Goal: Transaction & Acquisition: Purchase product/service

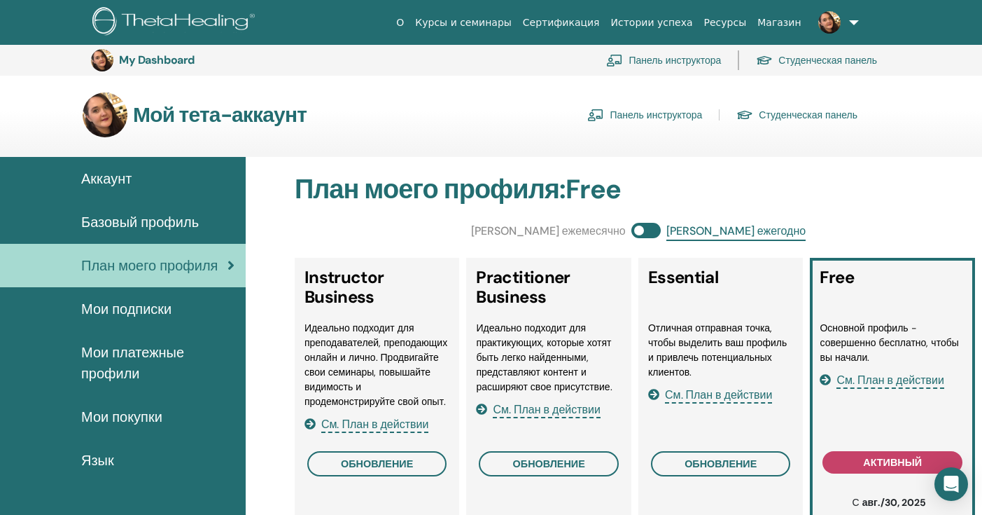
scroll to position [1150, 0]
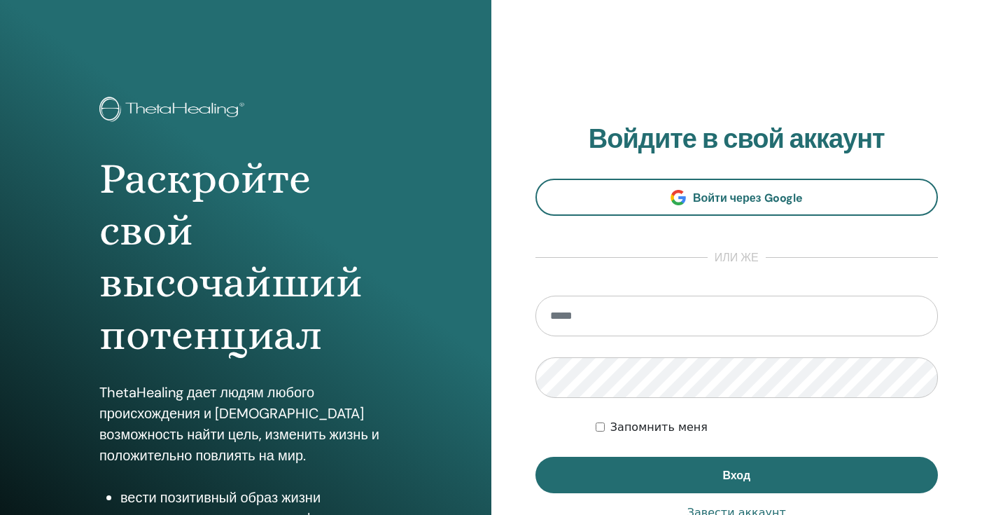
click at [579, 309] on input "email" at bounding box center [737, 315] width 403 height 41
type input "**********"
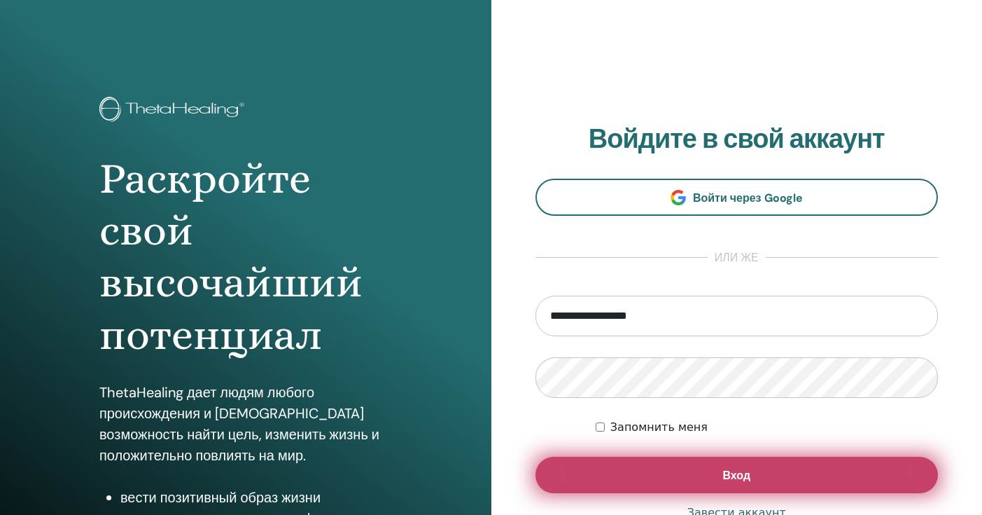
click at [638, 477] on button "Вход" at bounding box center [737, 475] width 403 height 36
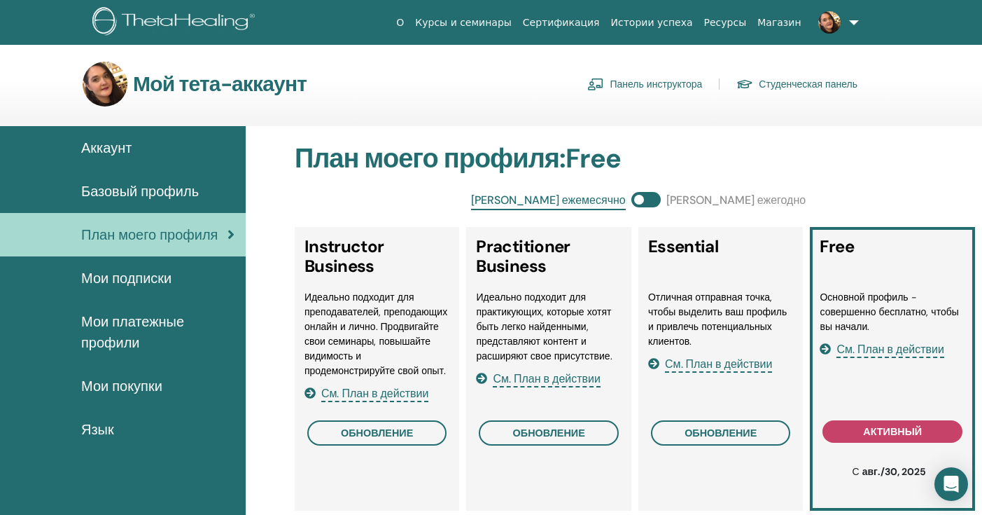
click at [650, 88] on link "Панель инструктора" at bounding box center [644, 84] width 115 height 22
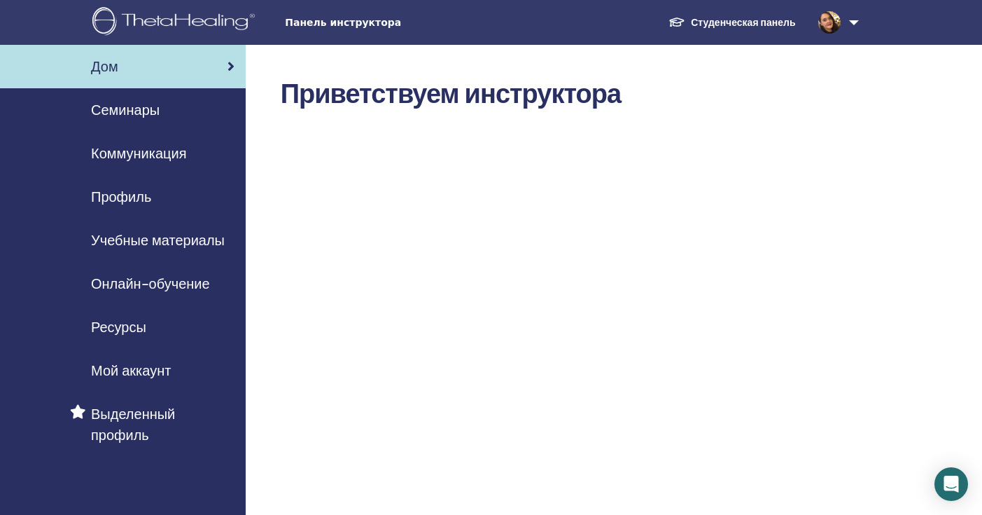
click at [177, 287] on span "Онлайн-обучение" at bounding box center [150, 283] width 119 height 21
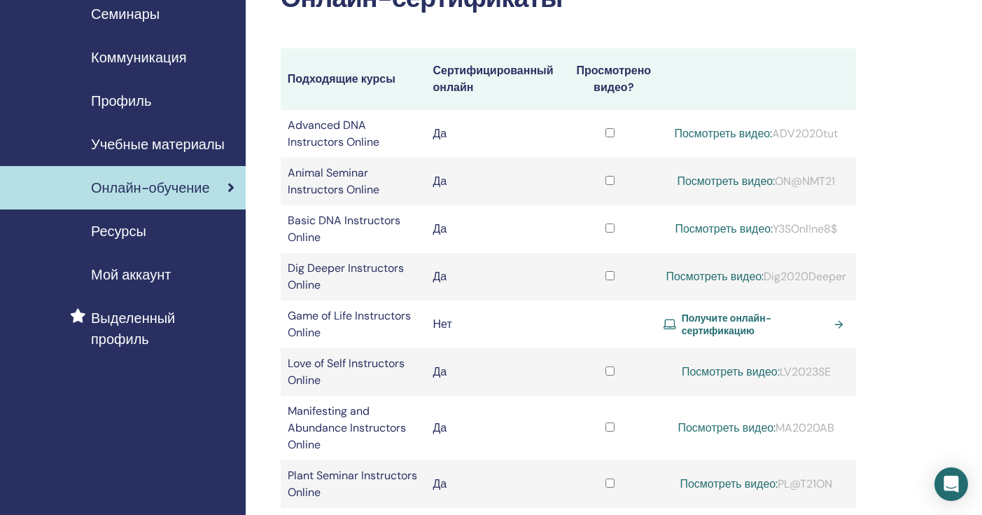
scroll to position [97, 0]
click at [694, 322] on span "Получите онлайн-сертификацию" at bounding box center [756, 323] width 148 height 25
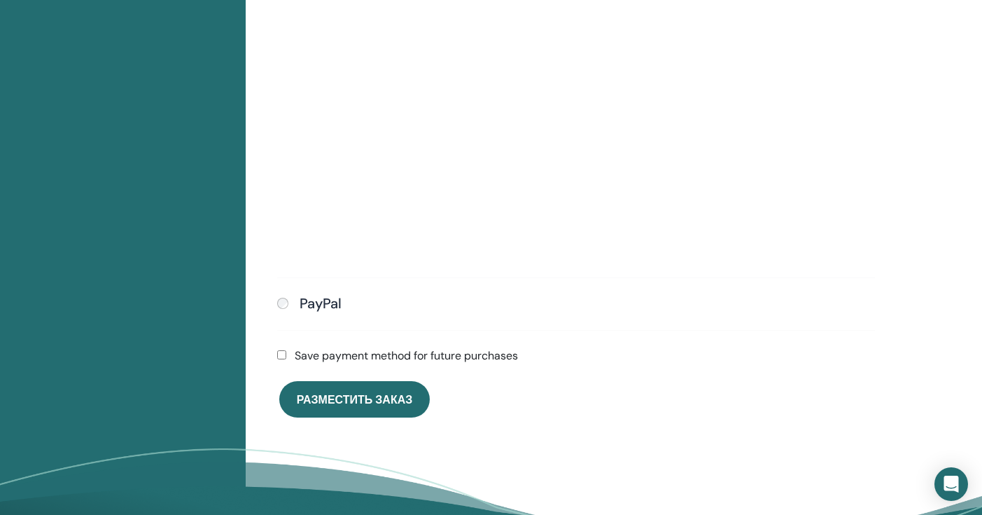
scroll to position [587, 0]
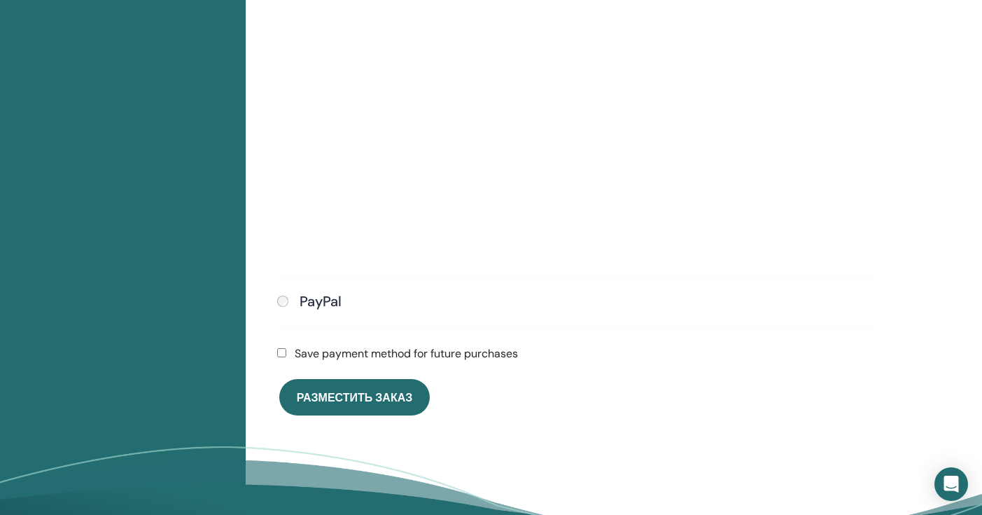
click at [670, 251] on div "Submit" at bounding box center [576, 127] width 598 height 267
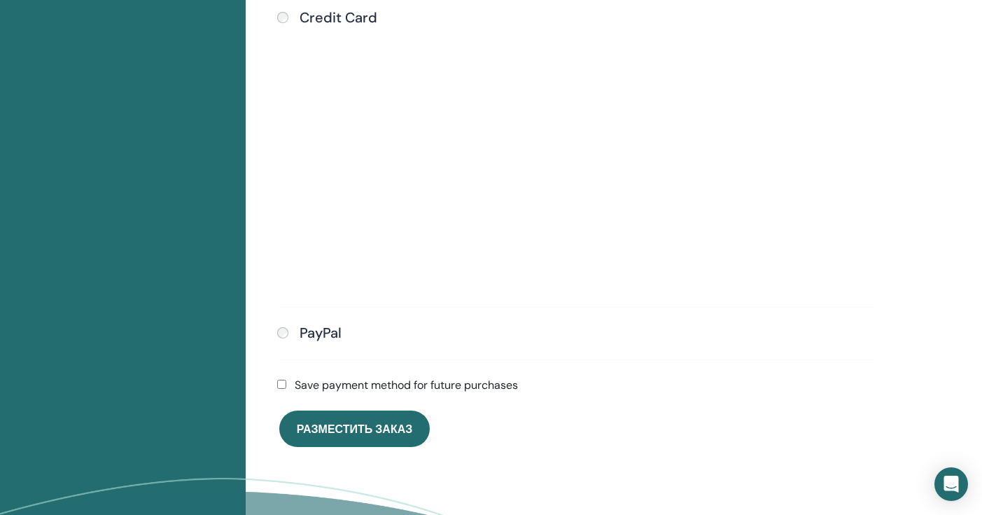
scroll to position [557, 0]
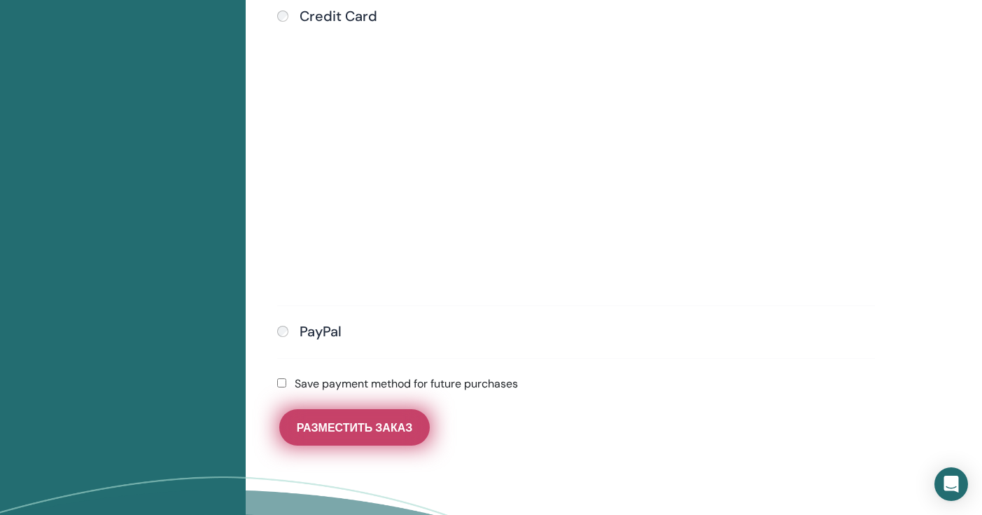
click at [377, 426] on span "Разместить заказ" at bounding box center [355, 427] width 116 height 15
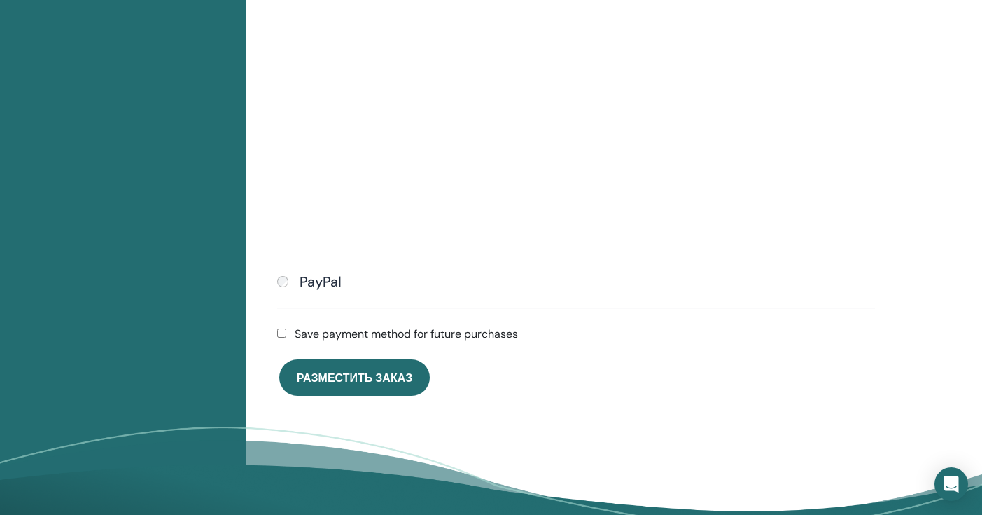
scroll to position [660, 0]
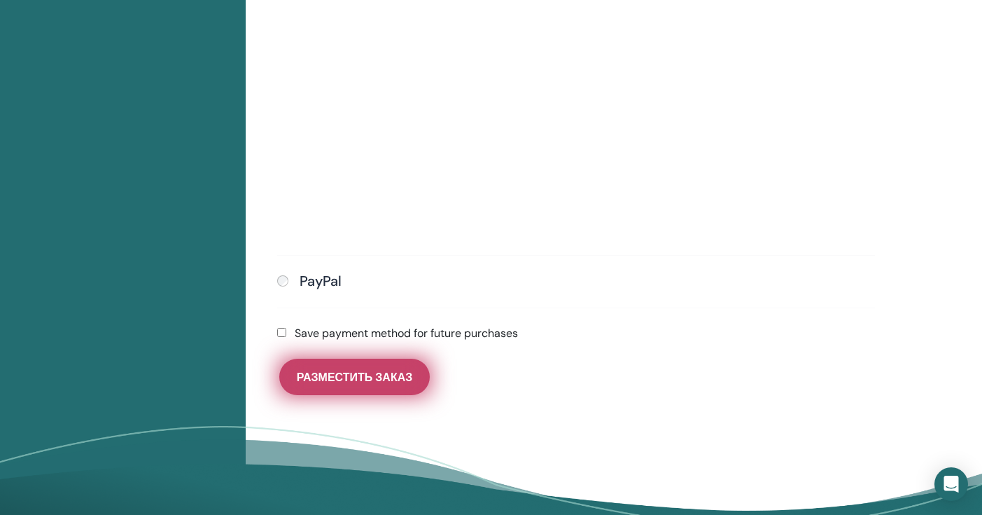
click at [379, 383] on button "Разместить заказ" at bounding box center [354, 376] width 151 height 36
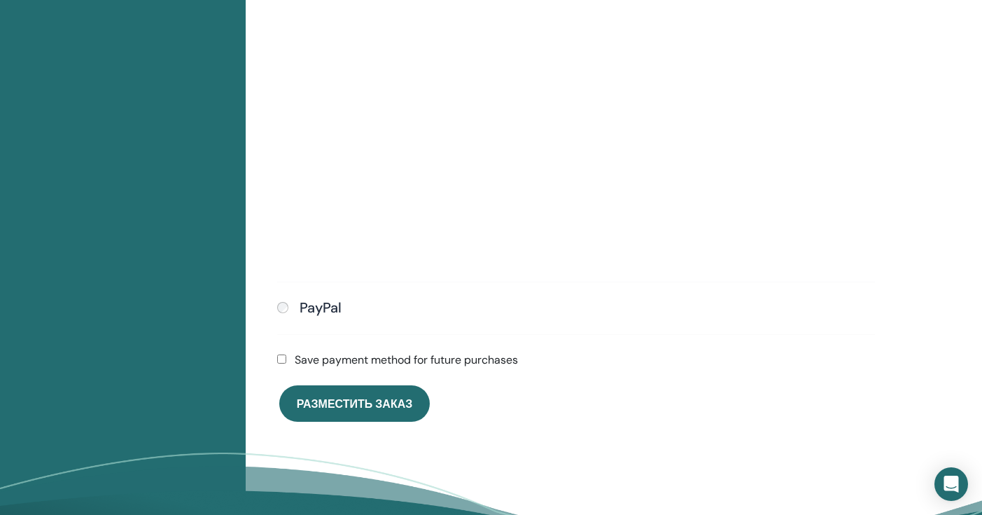
click at [620, 153] on div "Submit" at bounding box center [576, 120] width 598 height 293
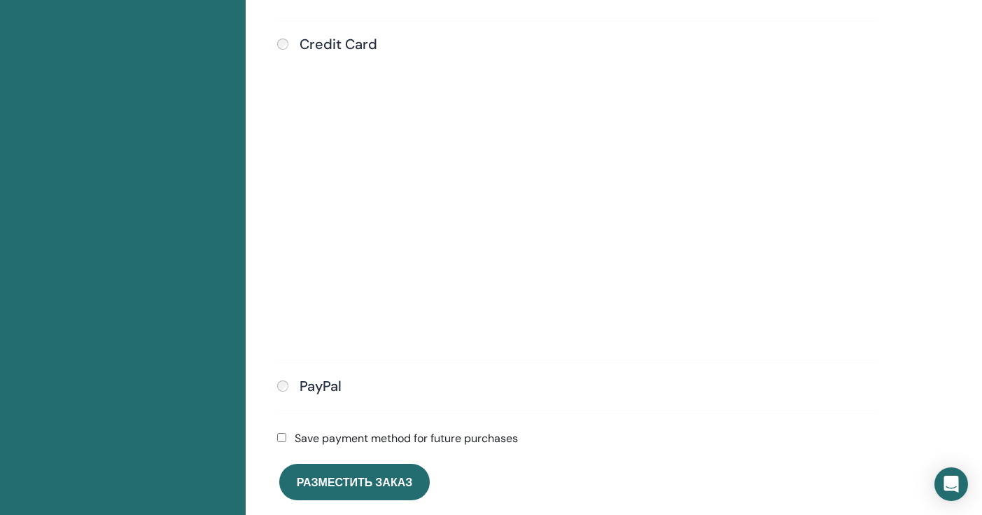
scroll to position [391, 0]
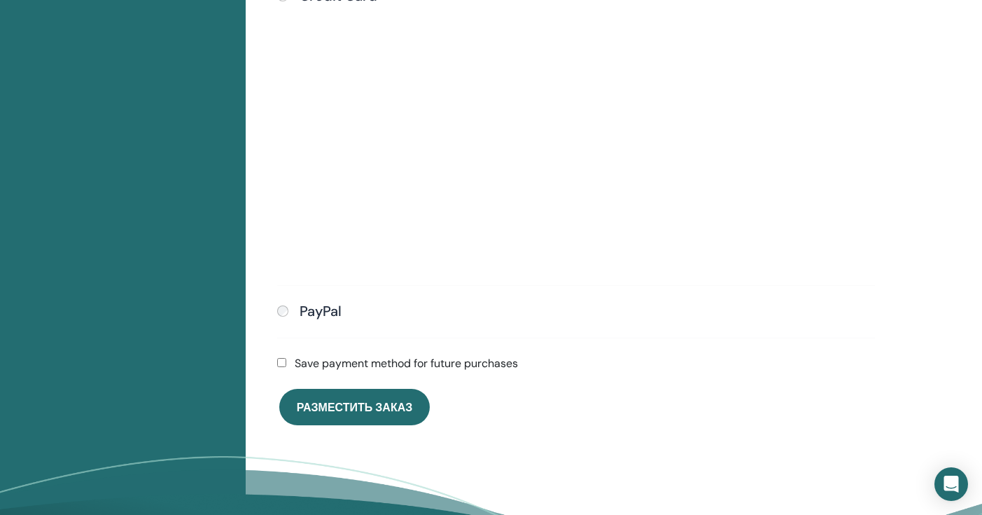
scroll to position [585, 0]
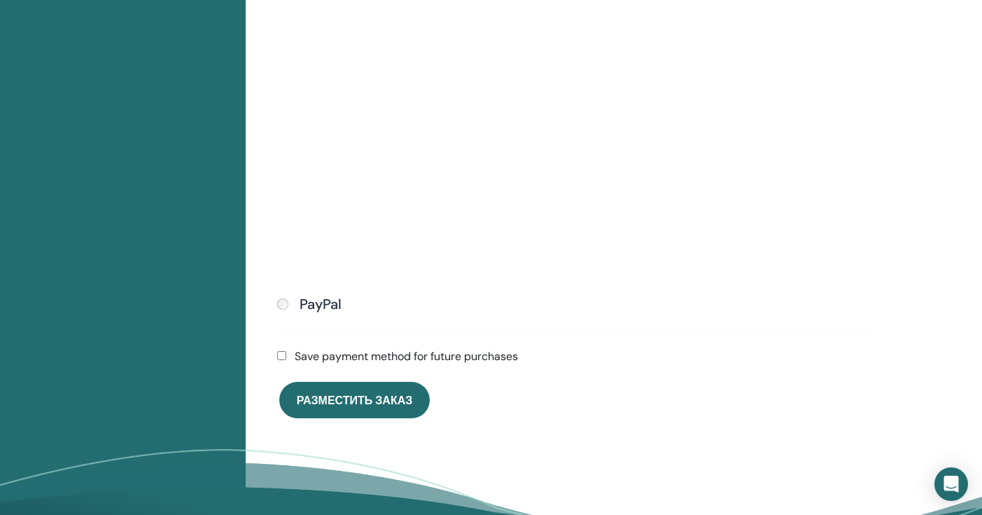
click at [467, 302] on div "PayPal" at bounding box center [576, 304] width 598 height 18
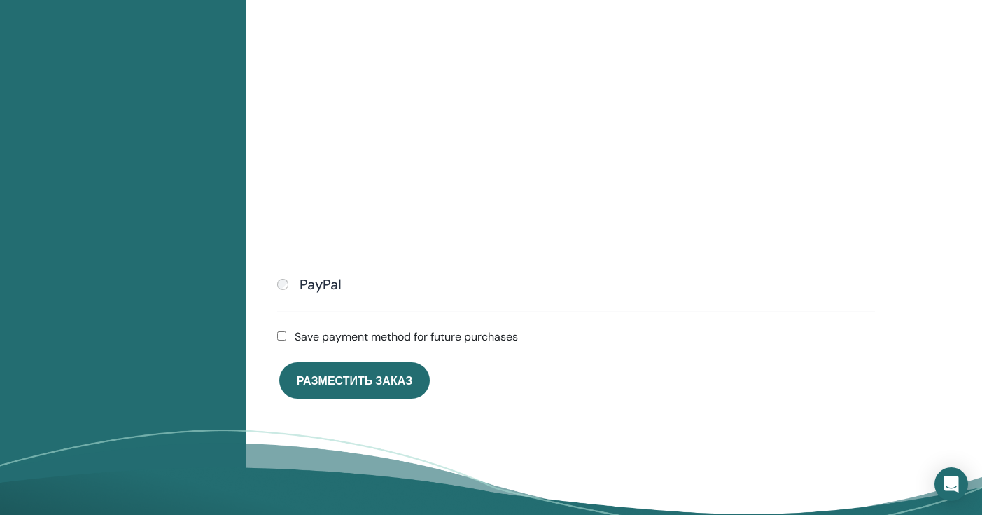
scroll to position [605, 0]
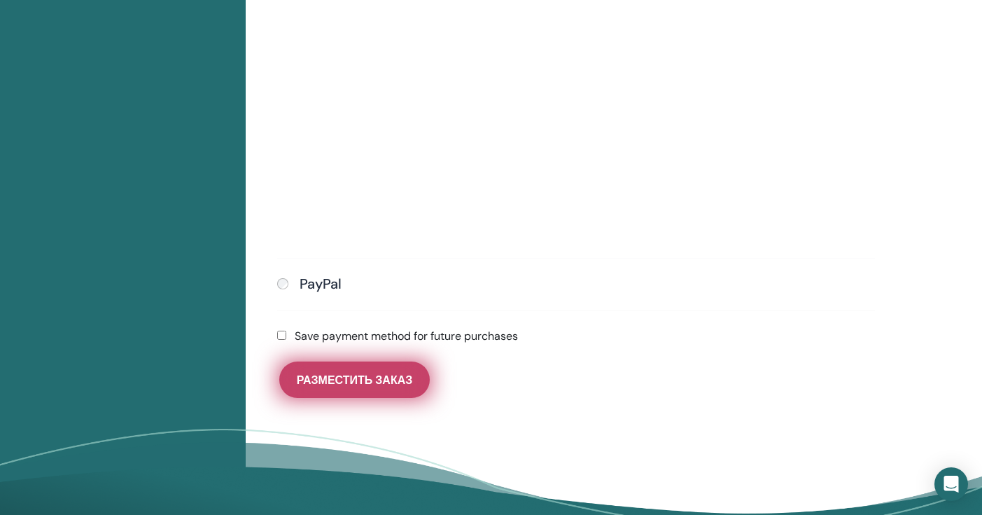
click at [402, 386] on button "Разместить заказ" at bounding box center [354, 379] width 151 height 36
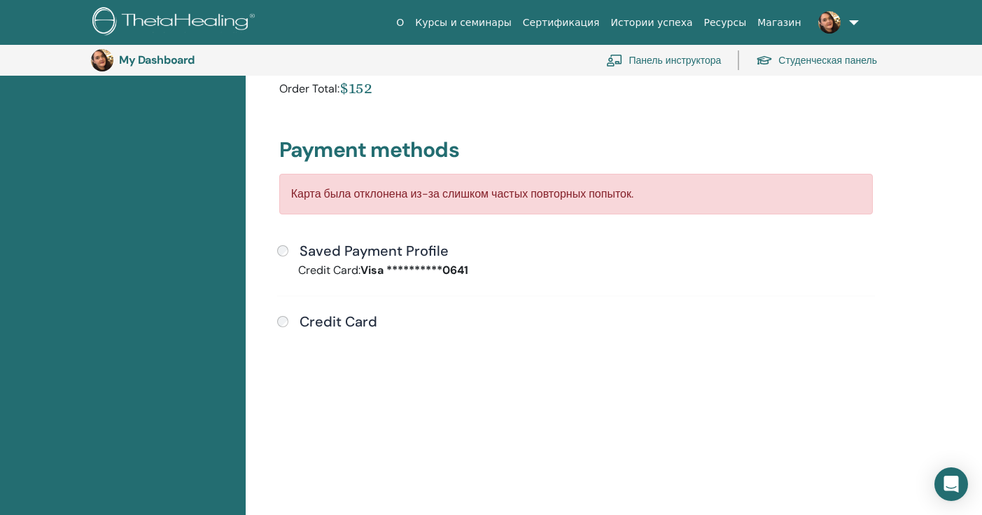
scroll to position [295, 0]
